Goal: Obtain resource: Obtain resource

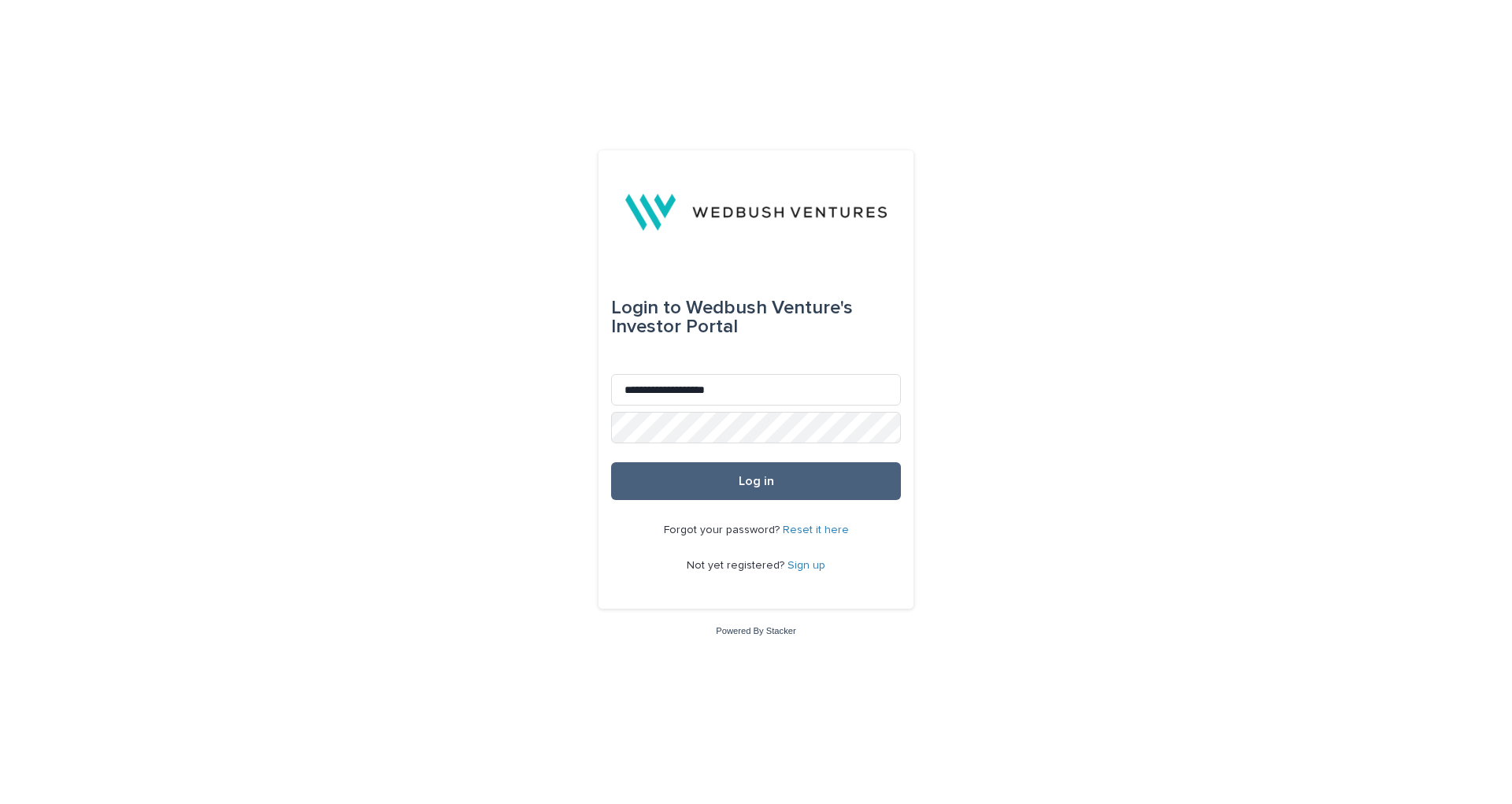
click at [738, 476] on button "Log in" at bounding box center [756, 481] width 290 height 38
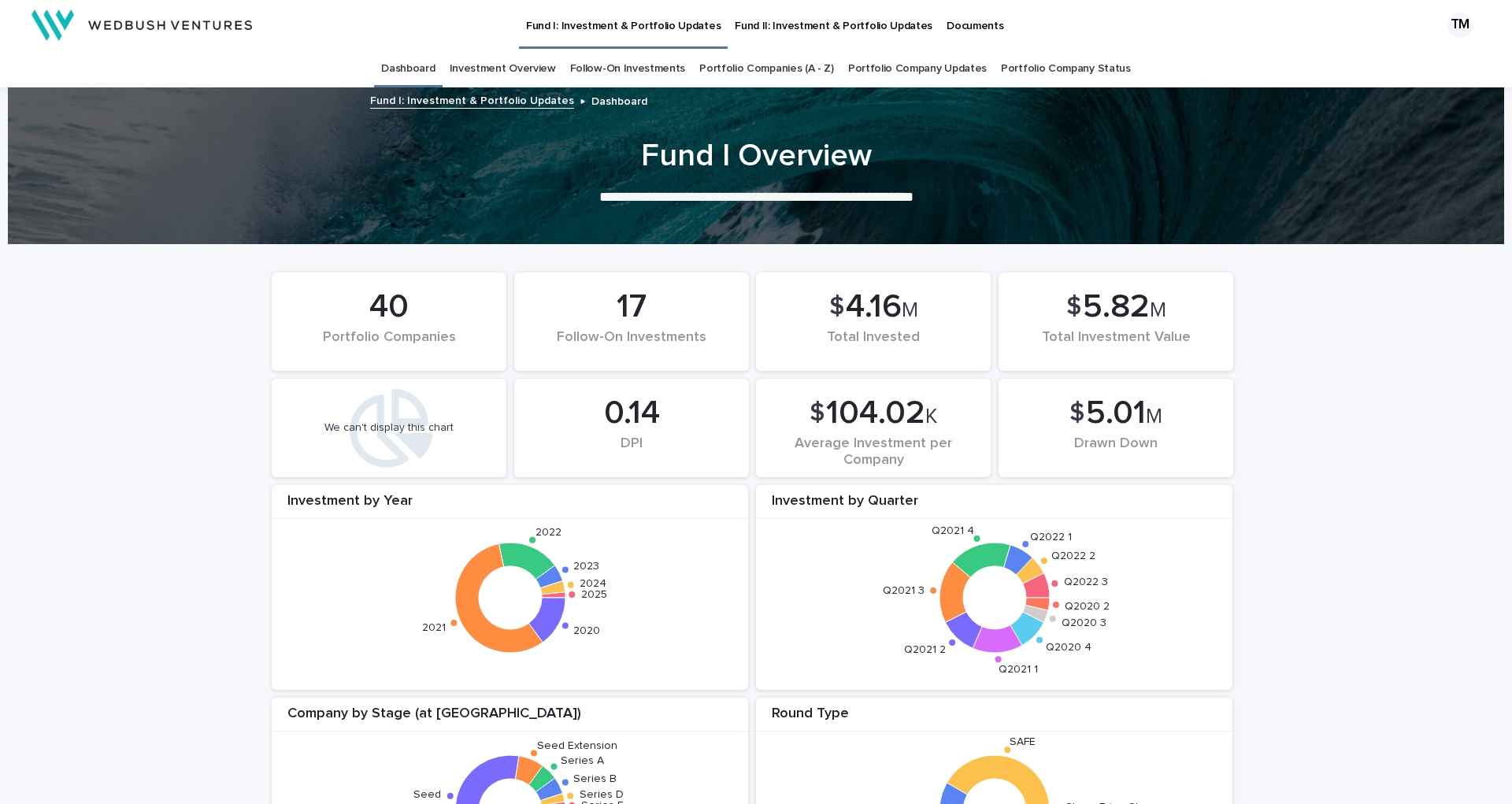
click at [947, 21] on p "Documents" at bounding box center [975, 17] width 57 height 33
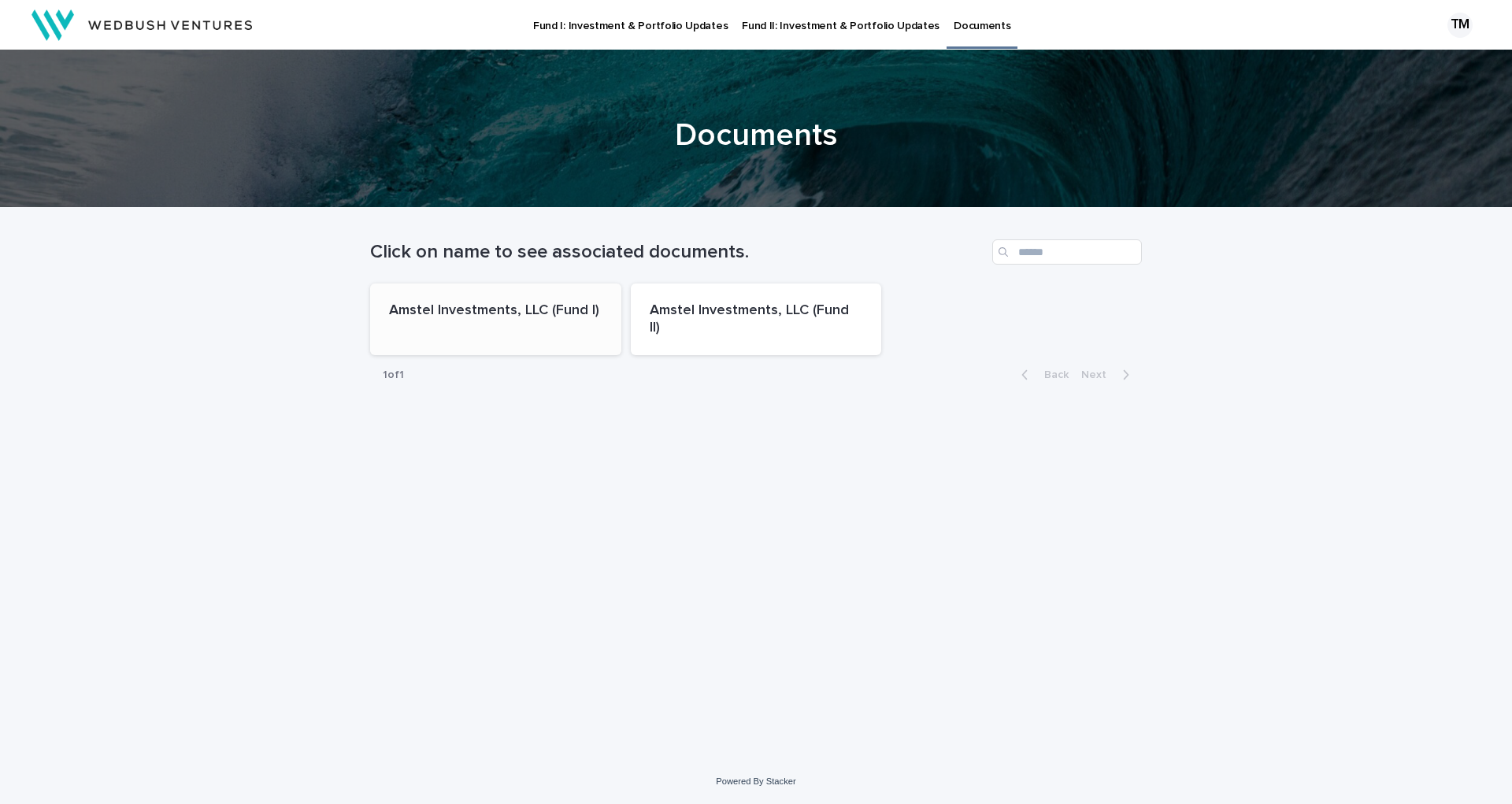
click at [474, 310] on p "Amstel Investments, LLC (Fund I)" at bounding box center [496, 311] width 213 height 18
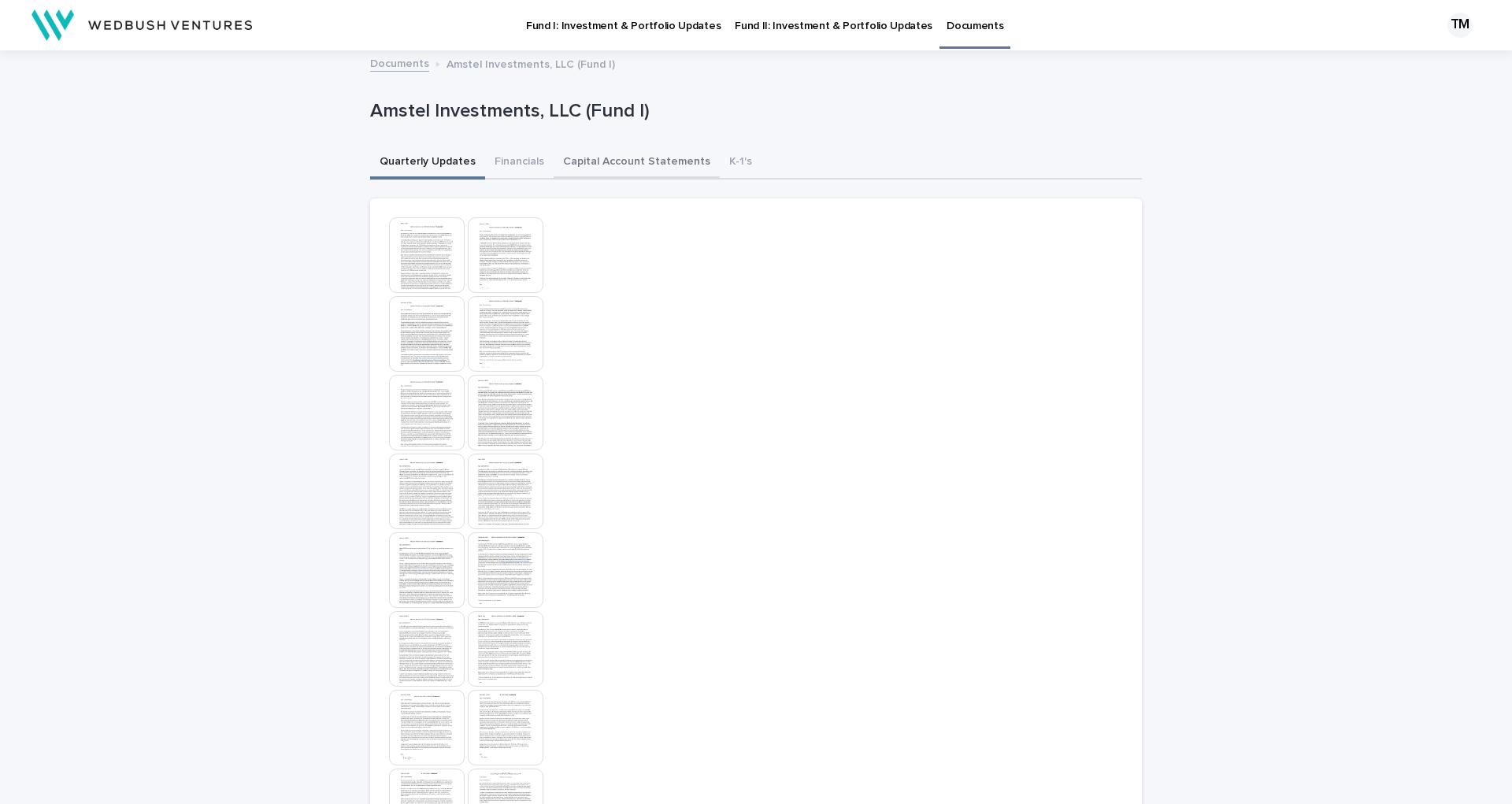
click at [575, 162] on button "Capital Account Statements" at bounding box center [637, 163] width 166 height 33
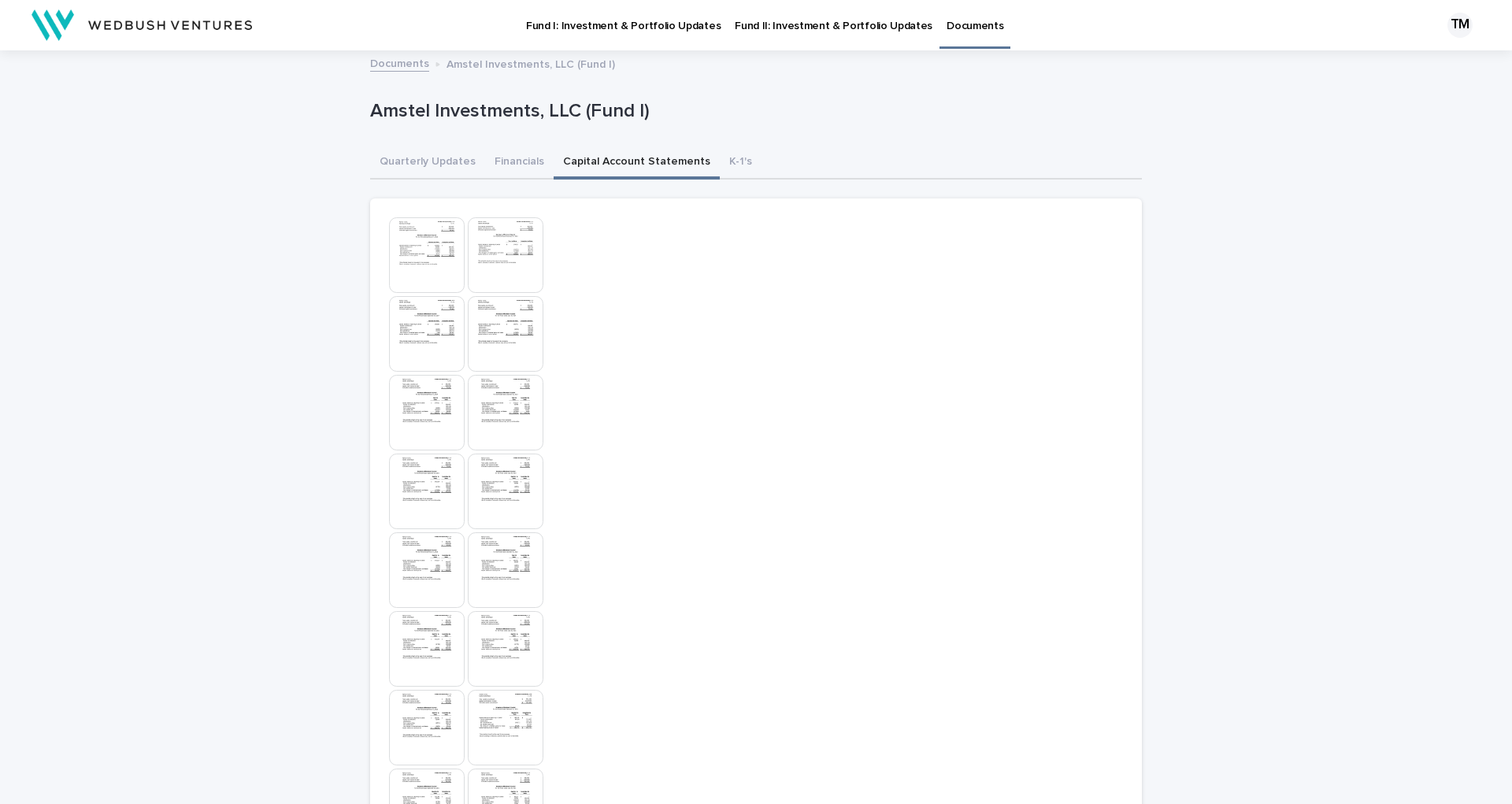
click at [408, 248] on img at bounding box center [427, 255] width 75 height 75
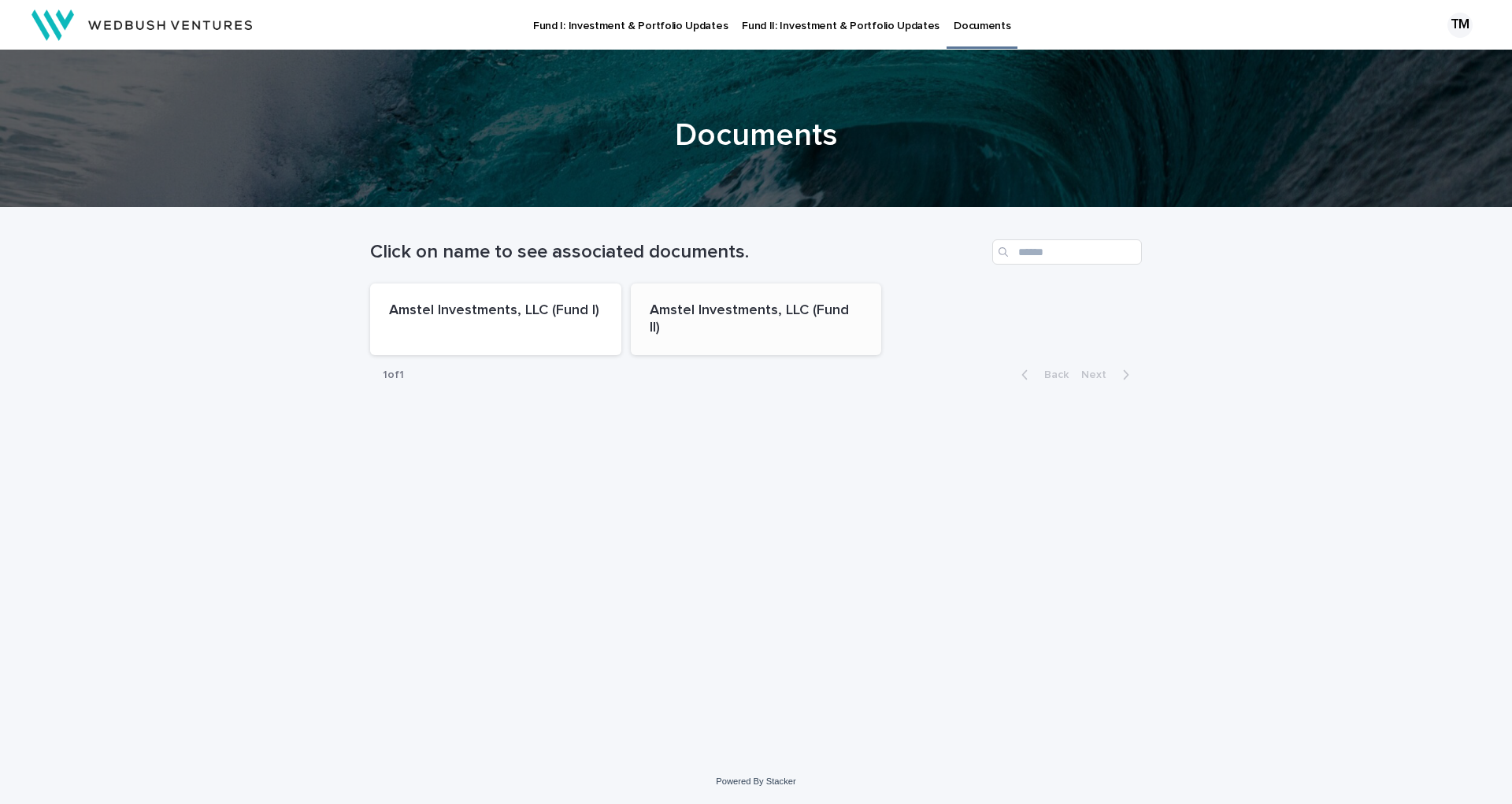
click at [718, 306] on p "Amstel Investments, LLC (Fund II)" at bounding box center [756, 319] width 213 height 34
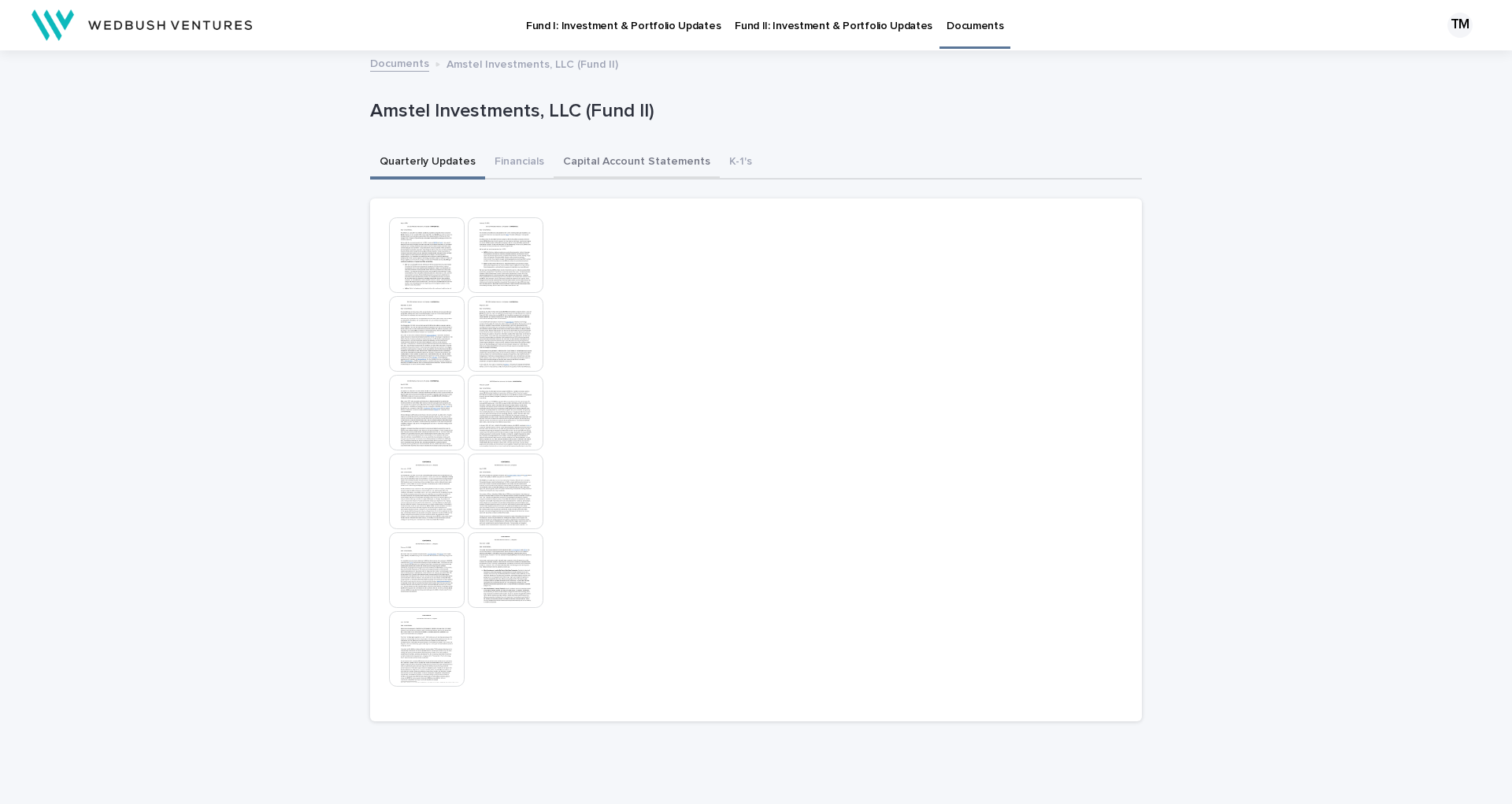
click at [614, 156] on button "Capital Account Statements" at bounding box center [637, 163] width 166 height 33
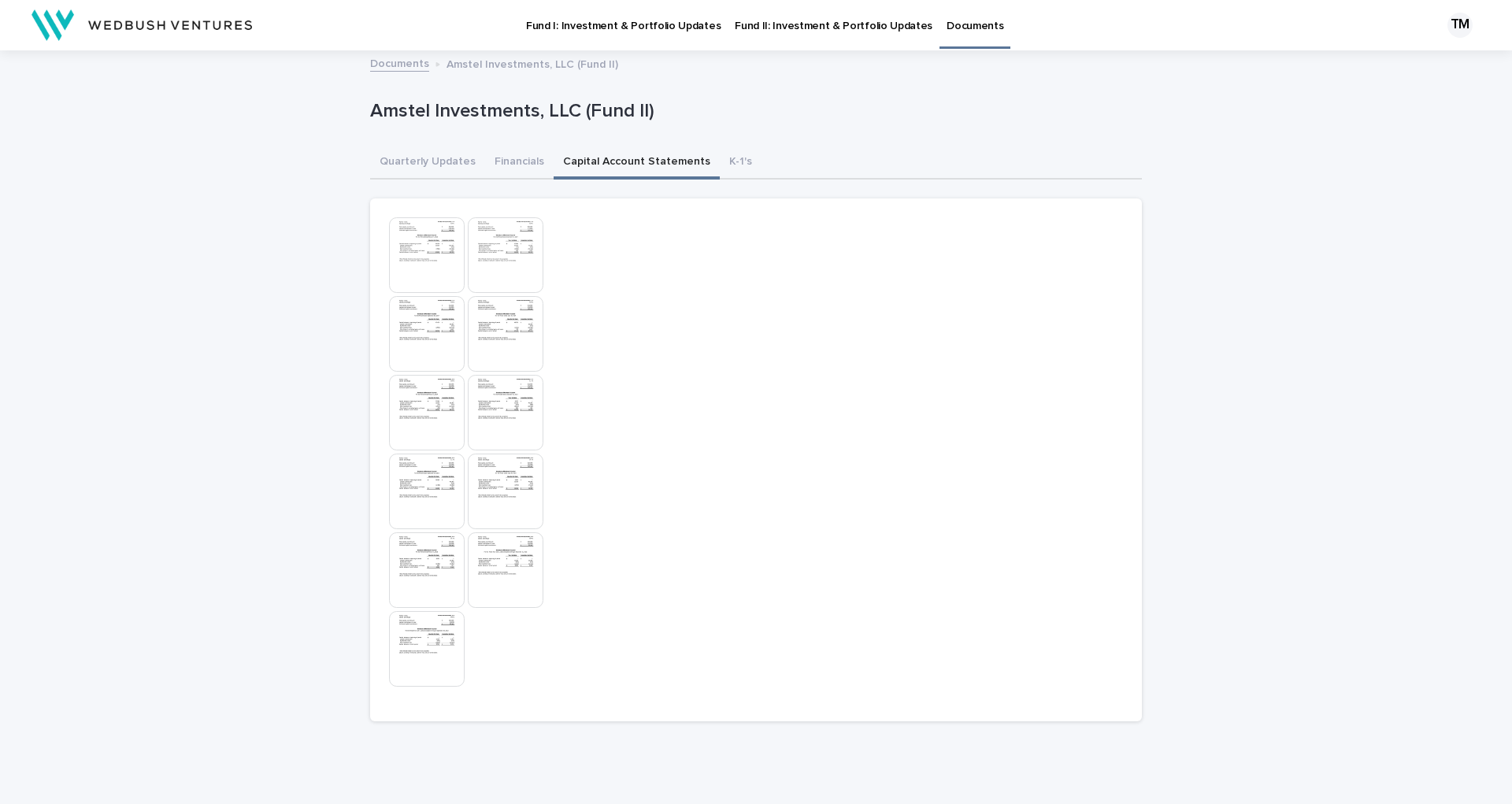
click at [423, 257] on img at bounding box center [427, 255] width 75 height 75
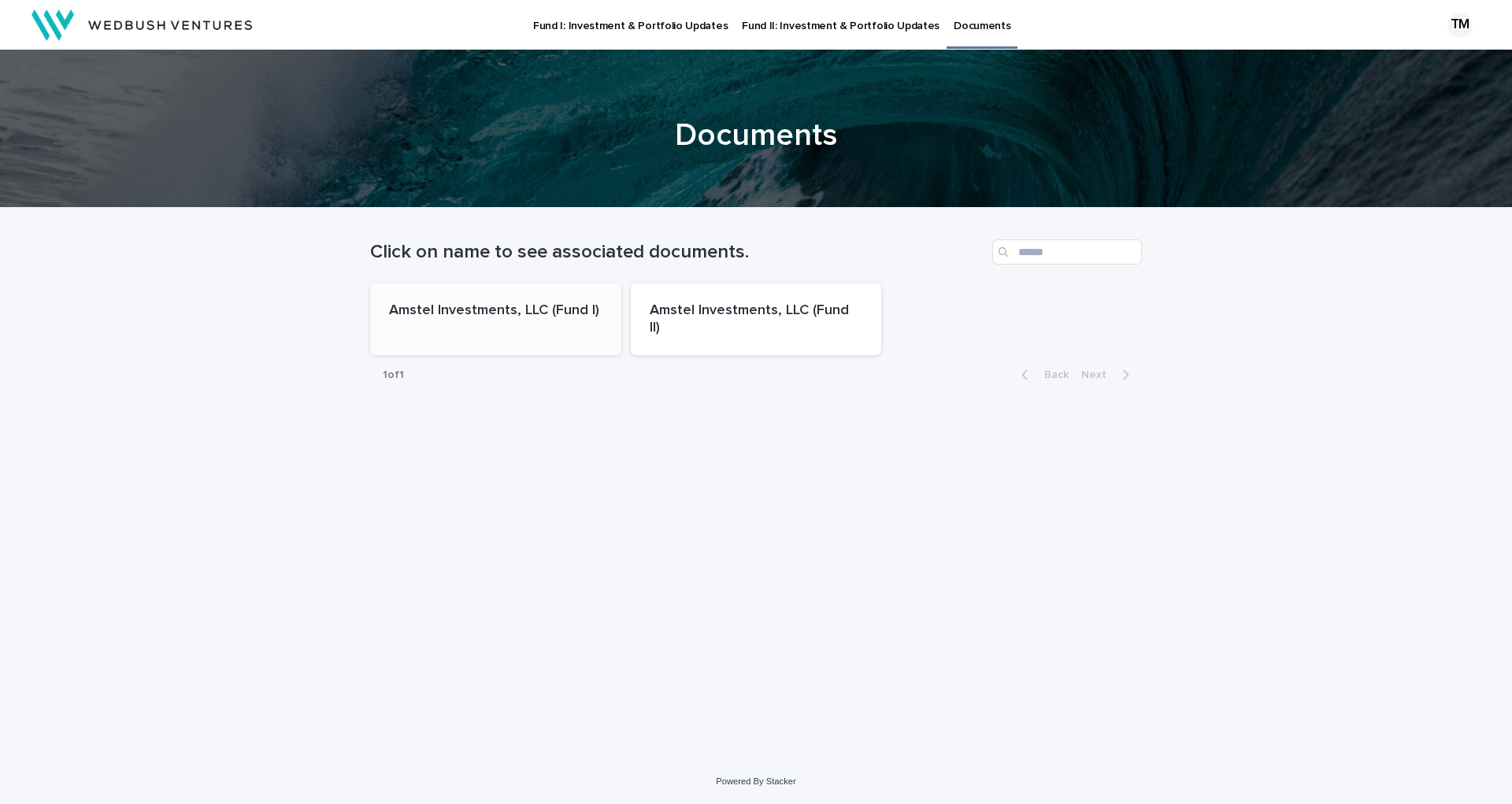
click at [554, 308] on p "Amstel Investments, LLC (Fund I)" at bounding box center [496, 311] width 213 height 18
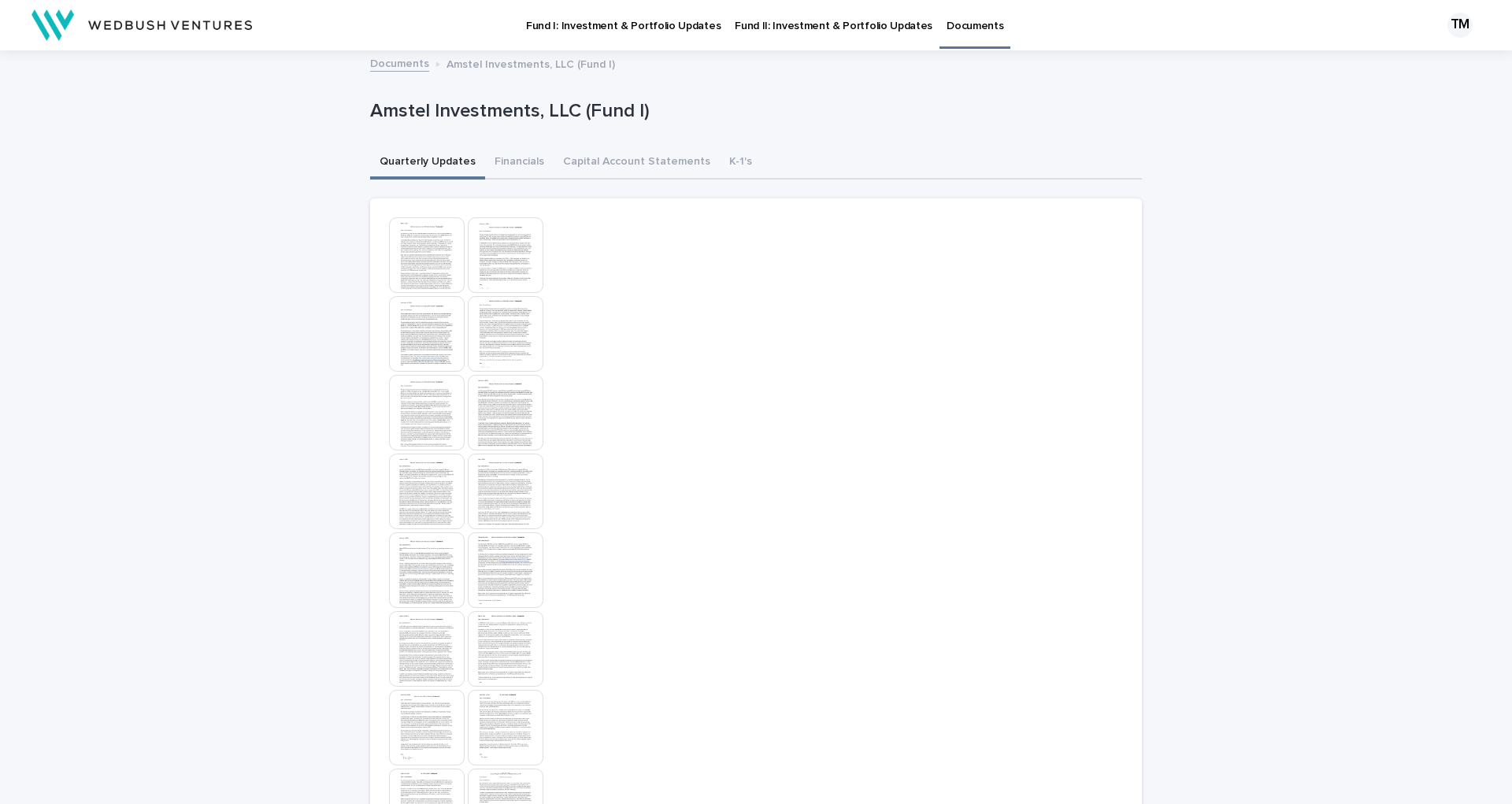
click at [422, 245] on img at bounding box center [427, 255] width 75 height 75
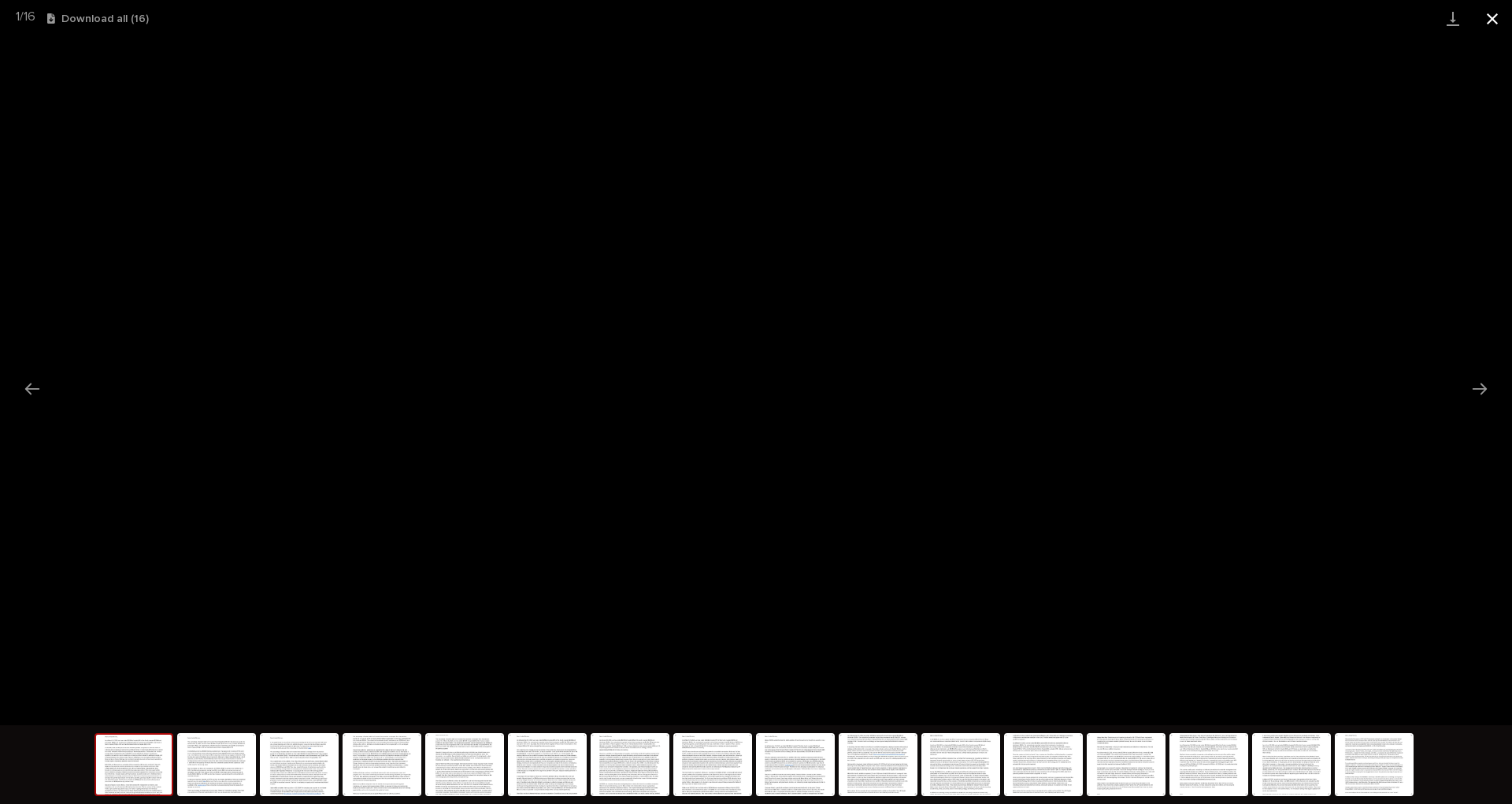
click at [1482, 14] on button "Close gallery" at bounding box center [1492, 18] width 39 height 37
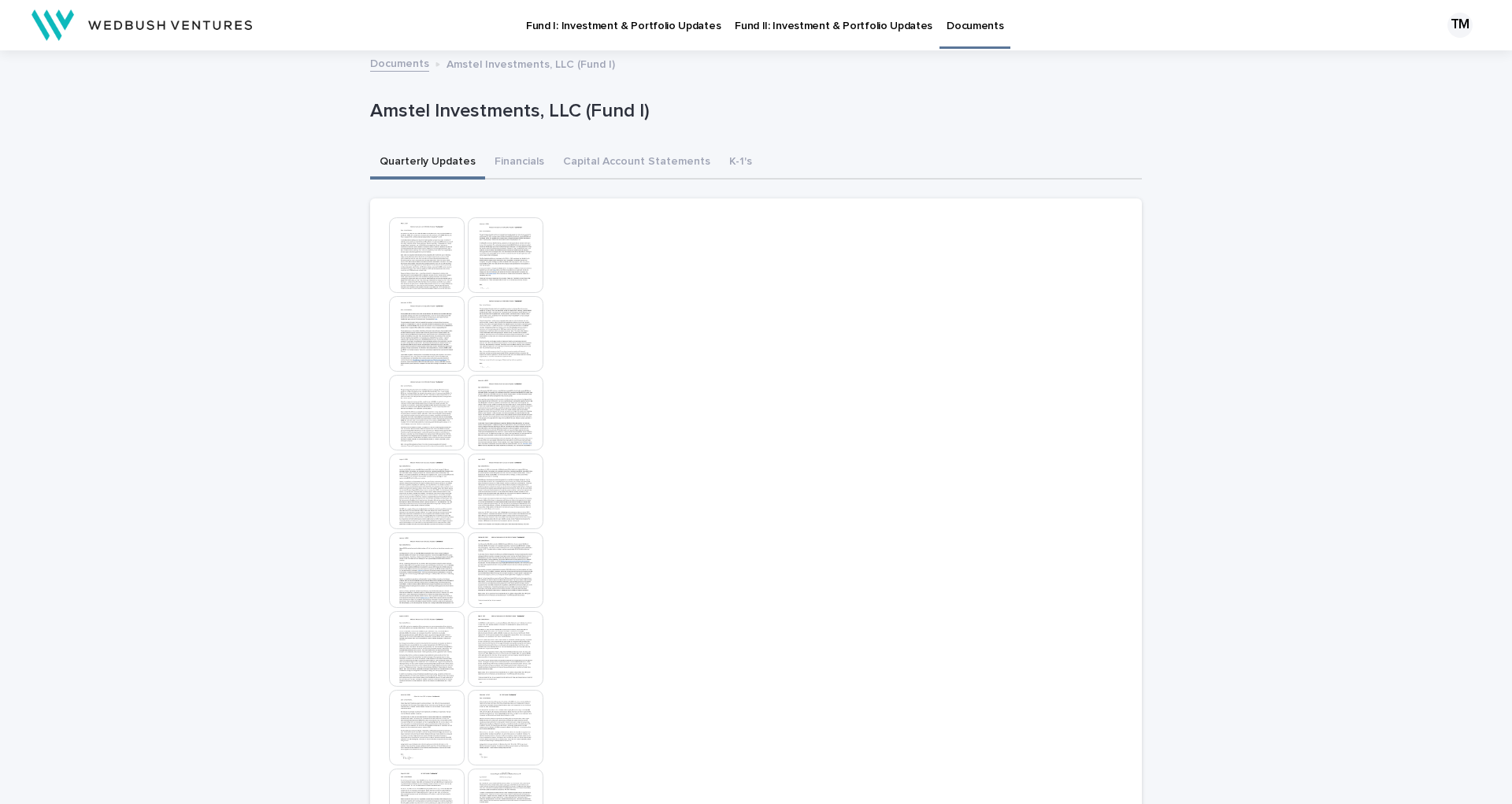
click at [486, 252] on img at bounding box center [506, 255] width 75 height 75
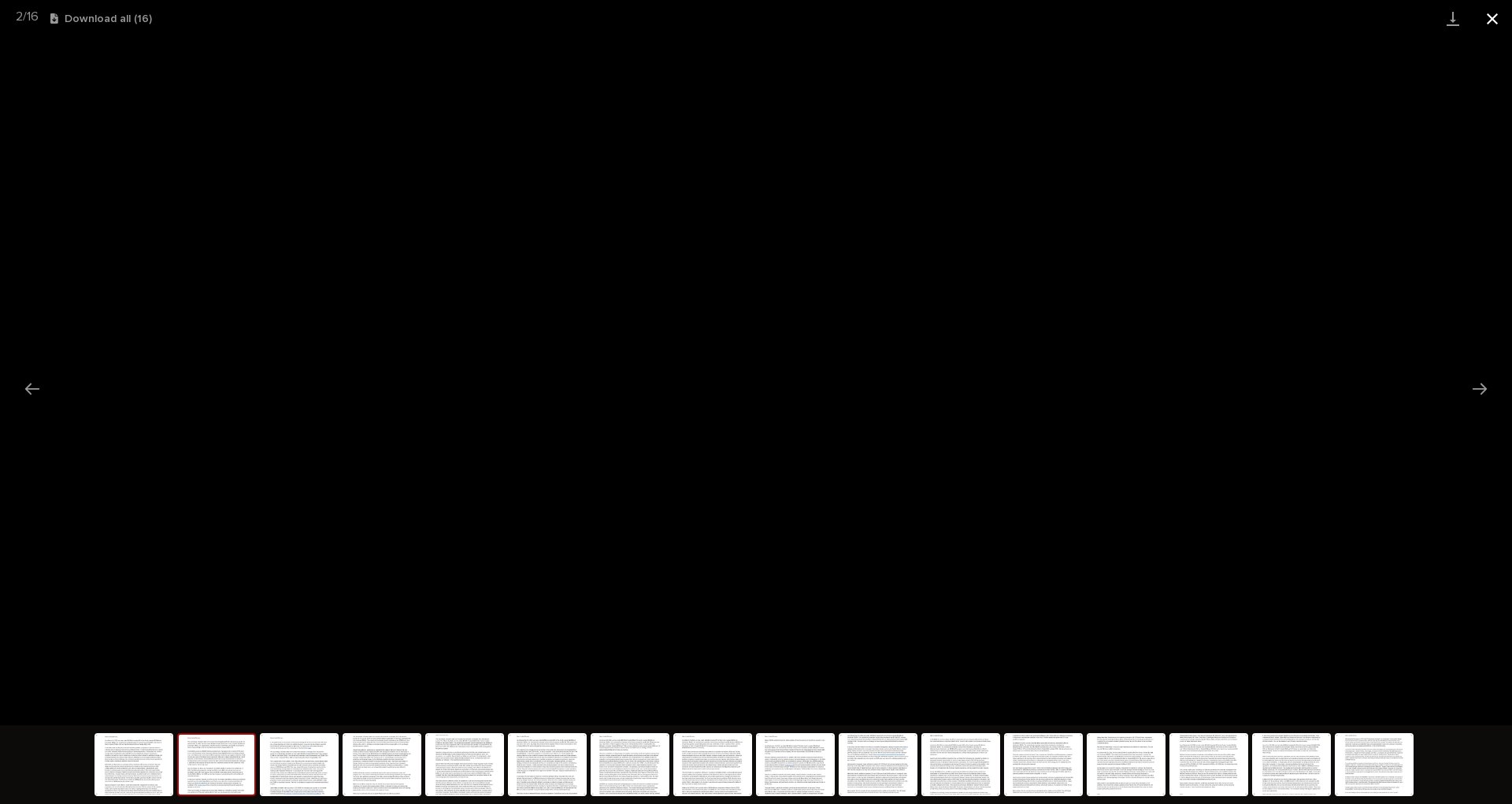
click at [1486, 13] on button "Close gallery" at bounding box center [1492, 18] width 39 height 37
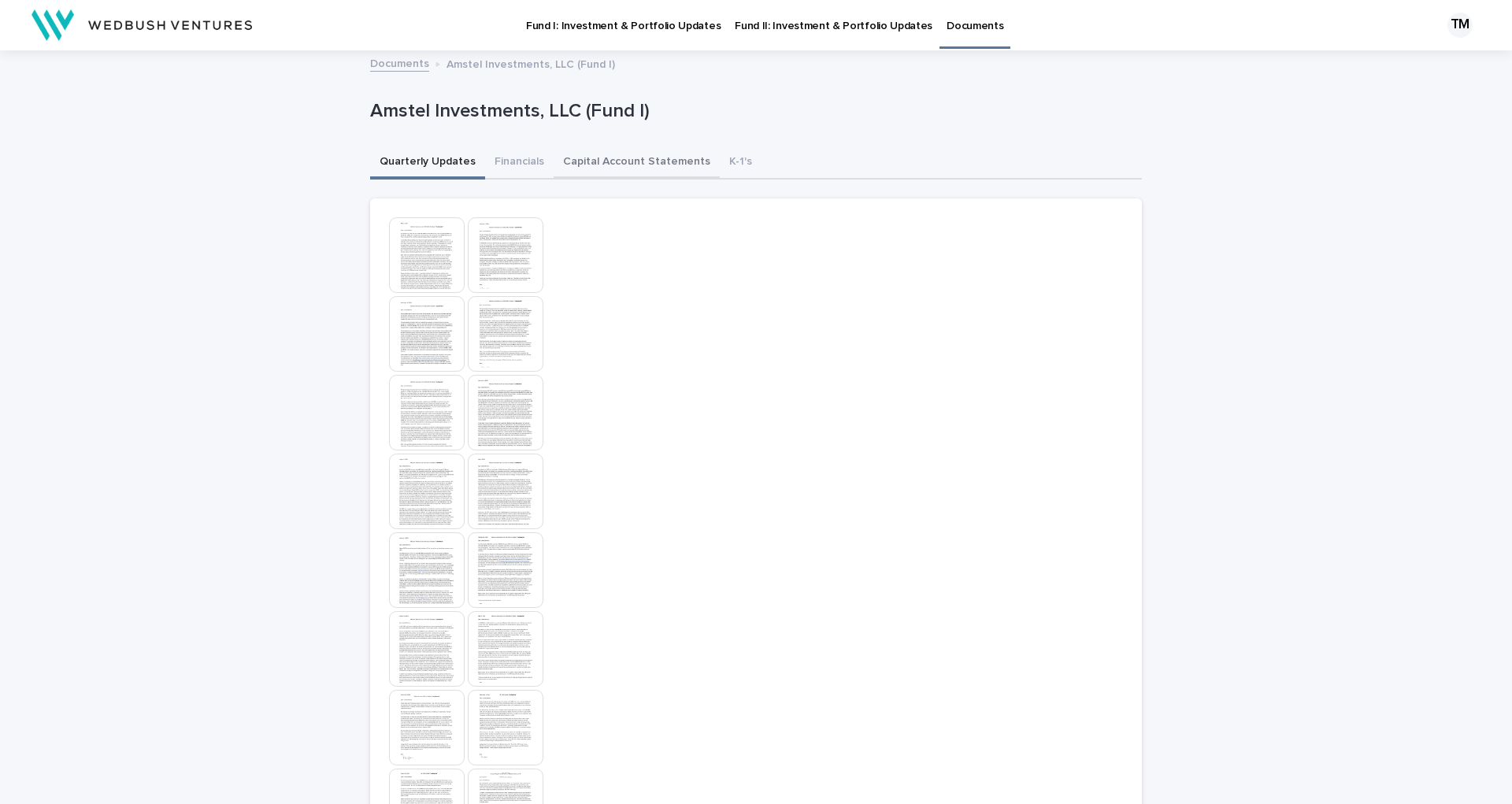
click at [654, 157] on button "Capital Account Statements" at bounding box center [637, 163] width 166 height 33
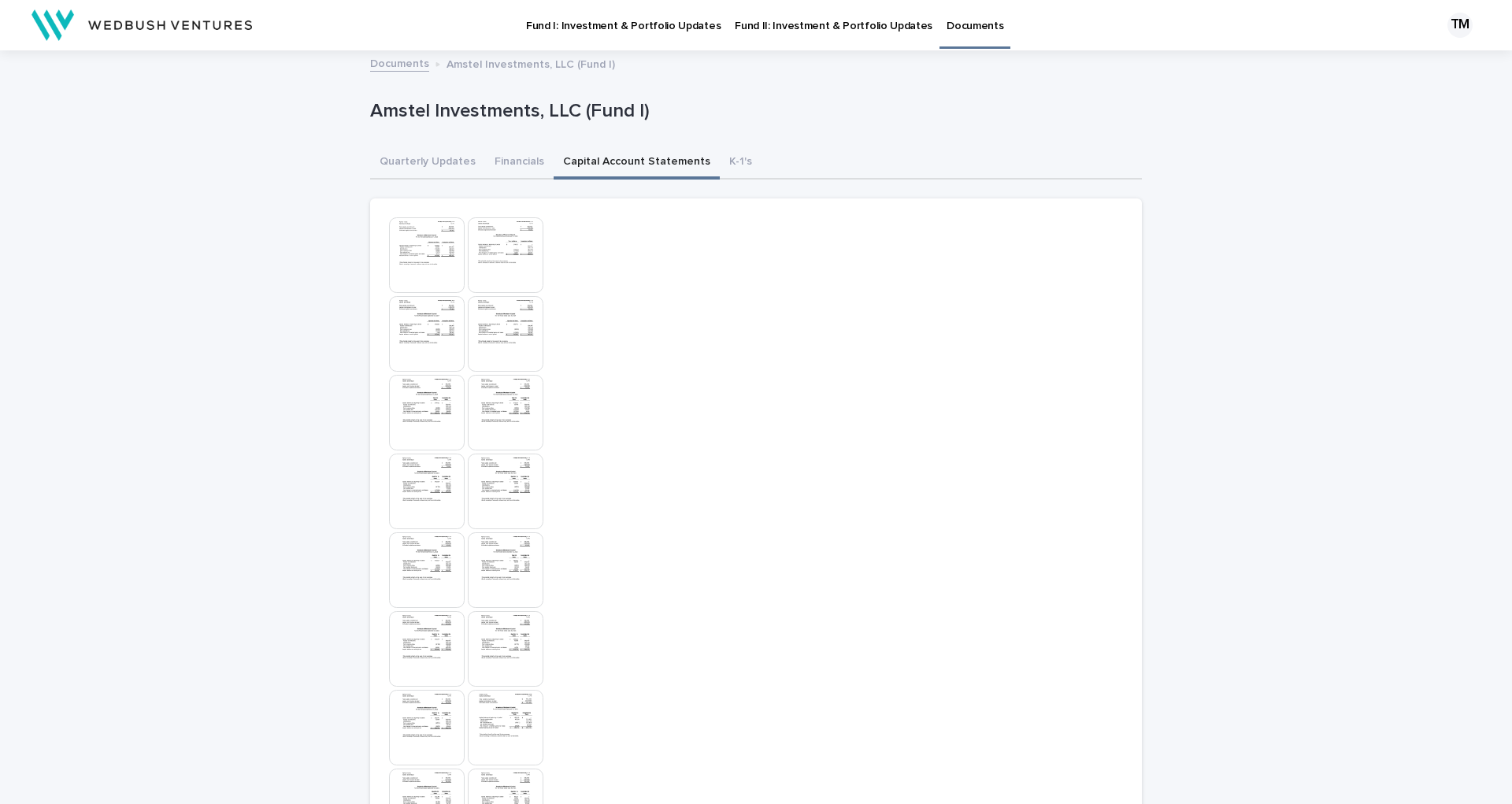
click at [499, 248] on img at bounding box center [506, 255] width 75 height 75
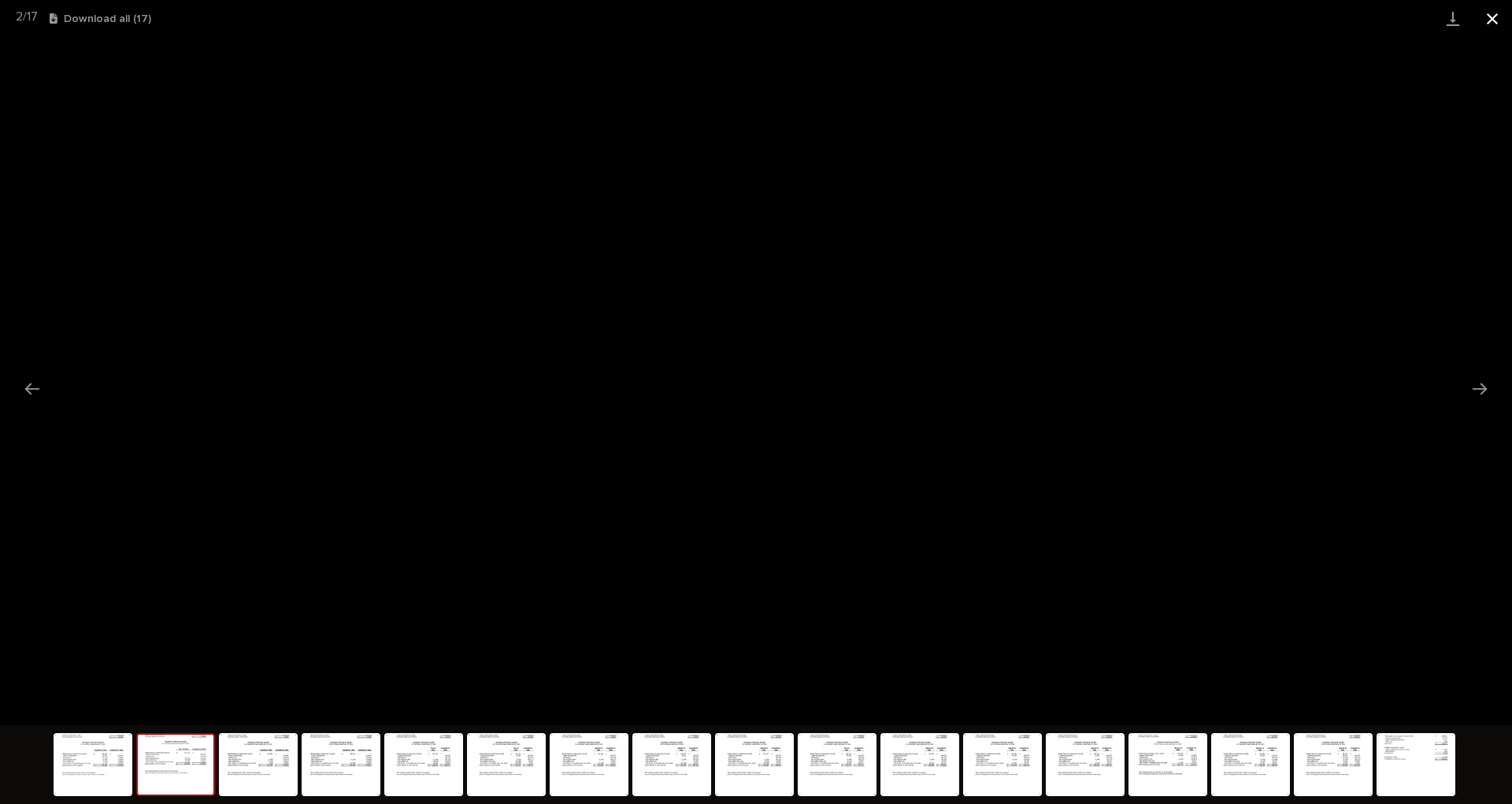
click at [1496, 18] on button "Close gallery" at bounding box center [1492, 18] width 39 height 37
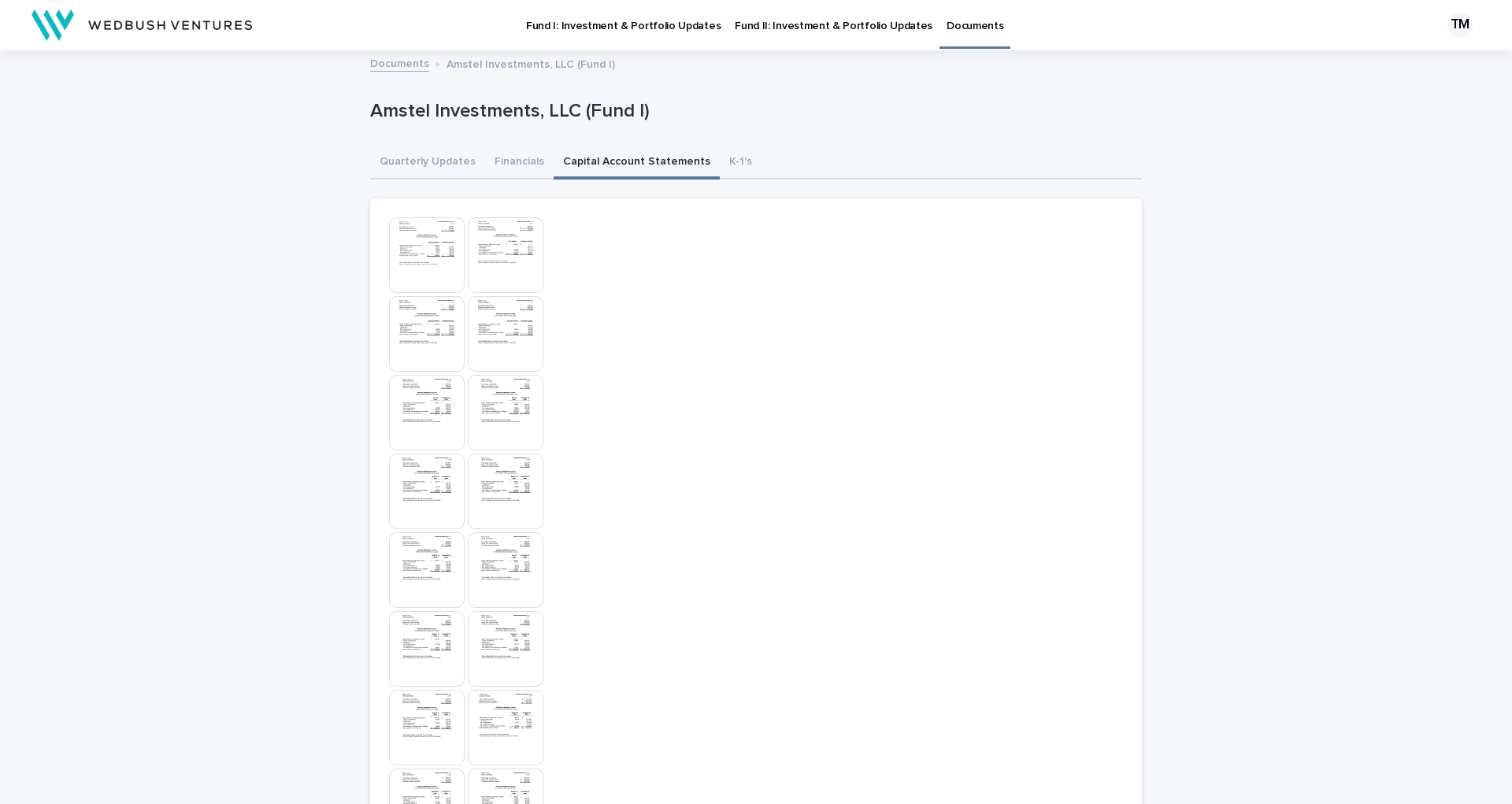
click at [417, 248] on img at bounding box center [427, 255] width 75 height 75
